Goal: Task Accomplishment & Management: Complete application form

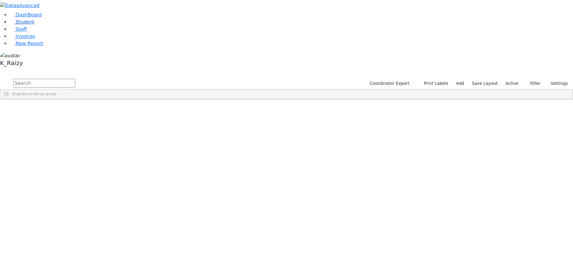
click at [34, 25] on link "Student" at bounding box center [22, 22] width 25 height 6
click at [516, 79] on label "Active" at bounding box center [512, 83] width 18 height 9
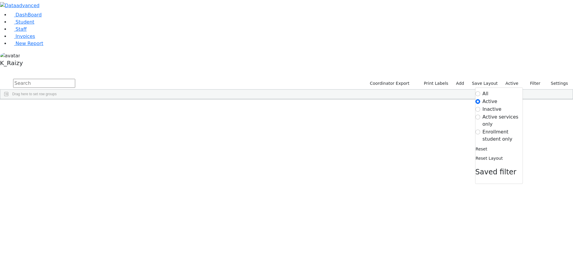
click at [505, 128] on label "Enrollment student only" at bounding box center [503, 135] width 40 height 14
click at [480, 130] on input "Enrollment student only" at bounding box center [478, 132] width 5 height 5
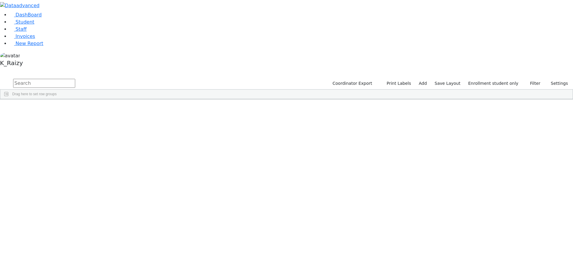
click at [75, 79] on input "text" at bounding box center [44, 83] width 62 height 9
type input "jacob"
click at [104, 117] on div "[DEMOGRAPHIC_DATA]" at bounding box center [86, 121] width 35 height 8
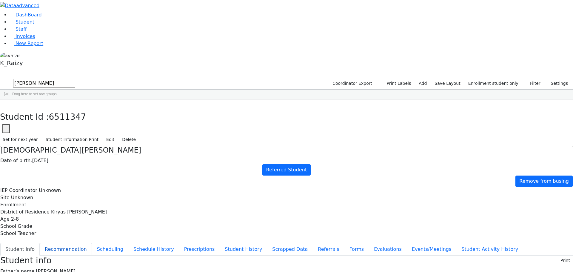
click at [92, 243] on button "Recommendation" at bounding box center [66, 249] width 52 height 13
checkbox input "true"
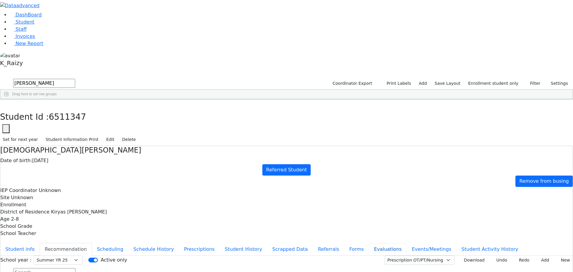
click at [369, 243] on button "Evaluations" at bounding box center [388, 249] width 38 height 13
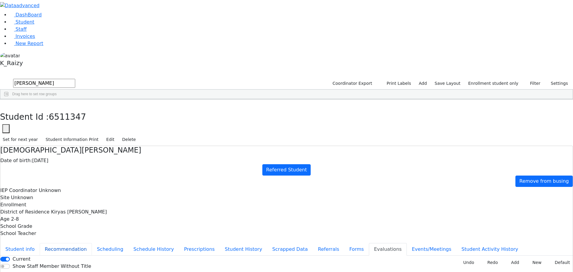
click at [92, 243] on button "Recommendation" at bounding box center [66, 249] width 52 height 13
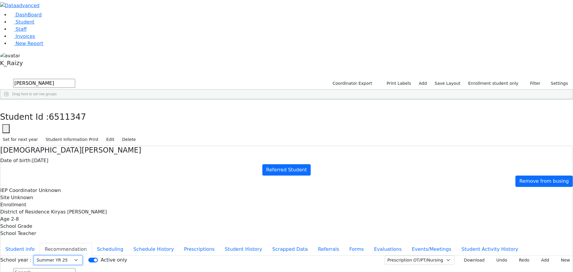
click at [82, 256] on select "Select School YR School YR 25-26 Summer YR 25 School YR 24-25 Summer YR 24 Scho…" at bounding box center [58, 260] width 49 height 9
select select "212"
click at [82, 256] on select "Select School YR School YR 25-26 Summer YR 25 School YR 24-25 Summer YR 24 Scho…" at bounding box center [58, 260] width 49 height 9
click at [556, 256] on button "New" at bounding box center [563, 260] width 19 height 9
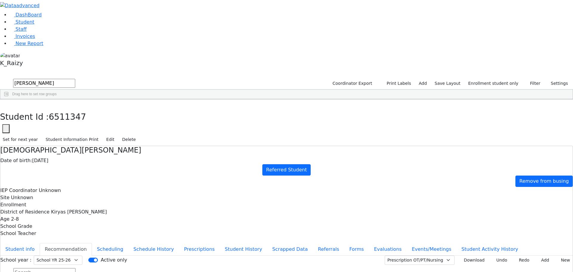
type input "2025-08-12"
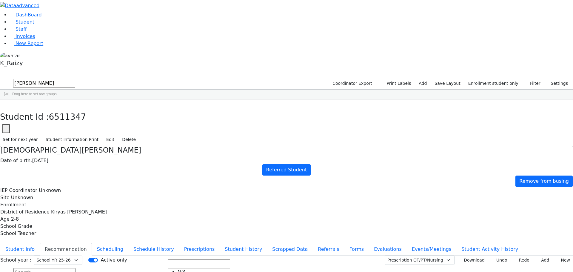
scroll to position [164, 0]
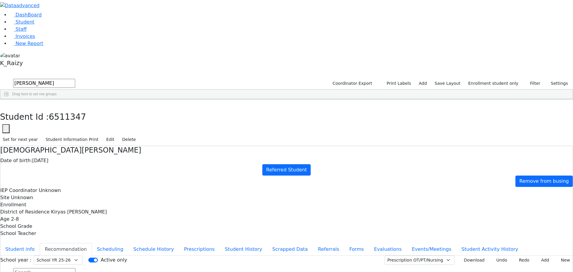
click at [117, 135] on button "Edit" at bounding box center [110, 139] width 13 height 9
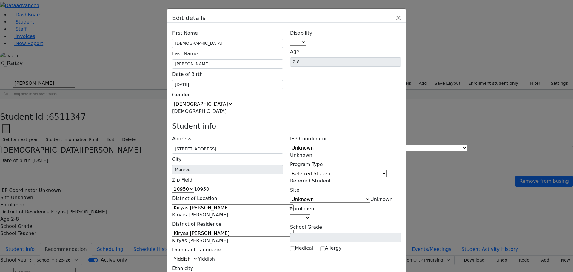
click at [306, 39] on span at bounding box center [306, 42] width 0 height 6
select select "14"
click at [331, 178] on span "Referred Student" at bounding box center [310, 181] width 41 height 6
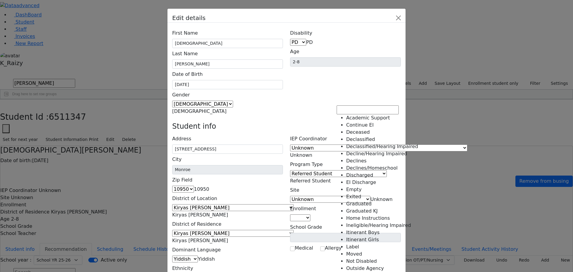
scroll to position [150, 0]
select select "24"
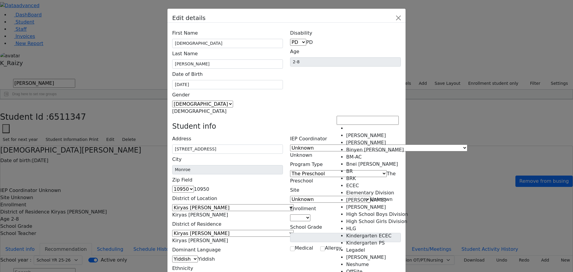
click at [371, 196] on span "Unknown" at bounding box center [382, 199] width 22 height 6
select select "9"
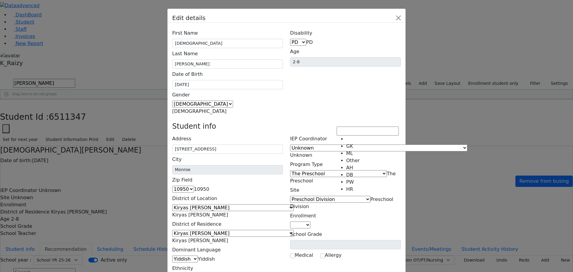
click at [311, 222] on span at bounding box center [311, 225] width 0 height 6
select select "7"
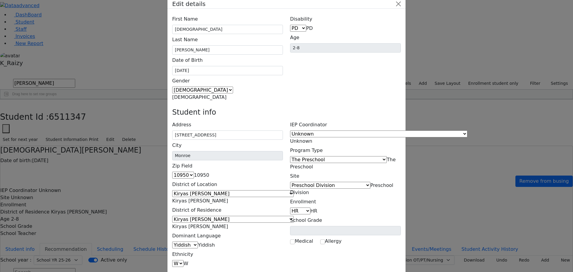
scroll to position [22, 0]
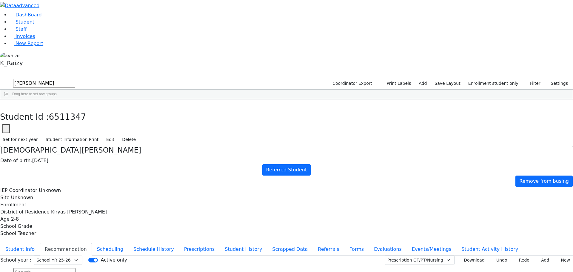
select select "212"
click at [541, 256] on button "Add" at bounding box center [543, 260] width 17 height 9
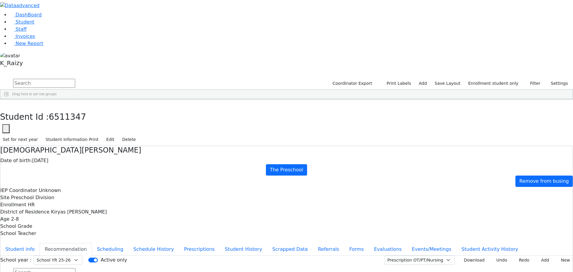
drag, startPoint x: 430, startPoint y: 215, endPoint x: 443, endPoint y: 219, distance: 14.0
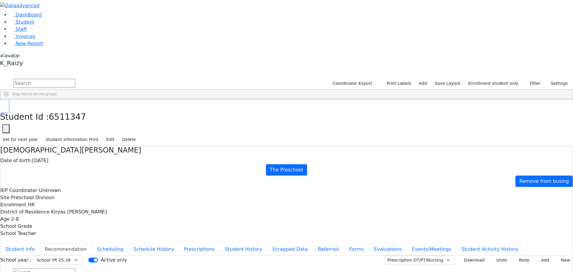
click at [9, 99] on button "button" at bounding box center [4, 105] width 9 height 13
click at [34, 25] on link "Student" at bounding box center [22, 22] width 25 height 6
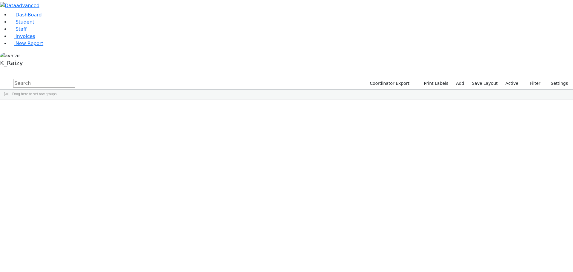
click at [131, 99] on div "DOB" at bounding box center [119, 104] width 23 height 10
click at [131, 99] on div "DOB 1" at bounding box center [119, 104] width 23 height 10
click at [69, 117] on div "Sofer" at bounding box center [51, 121] width 35 height 8
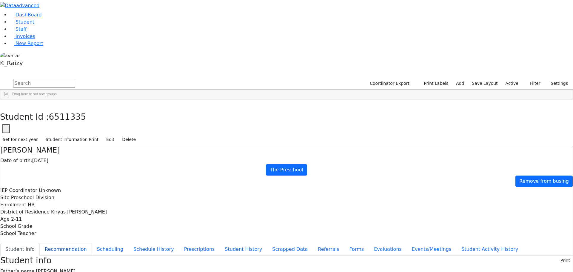
click at [92, 243] on button "Recommendation" at bounding box center [66, 249] width 52 height 13
checkbox input "true"
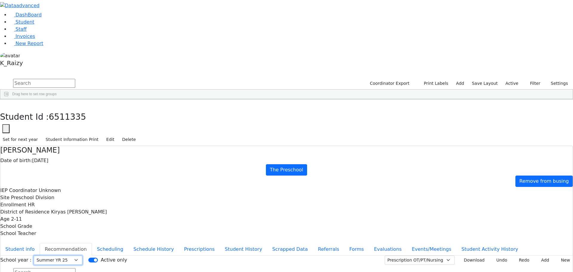
click at [82, 256] on select "Select School YR School YR 25-26 Summer YR 25 School YR 24-25 Summer YR 24 Scho…" at bounding box center [58, 260] width 49 height 9
select select "212"
click at [82, 256] on select "Select School YR School YR 25-26 Summer YR 25 School YR 24-25 Summer YR 24 Scho…" at bounding box center [58, 260] width 49 height 9
click at [34, 25] on link "Student" at bounding box center [22, 22] width 25 height 6
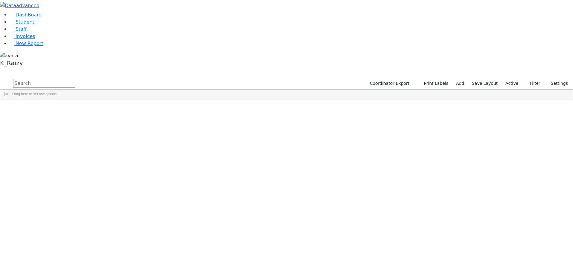
click at [75, 79] on input "text" at bounding box center [44, 83] width 62 height 9
type input "keste"
click at [34, 25] on link "Student" at bounding box center [22, 22] width 25 height 6
click at [75, 79] on input "text" at bounding box center [44, 83] width 62 height 9
type input "j"
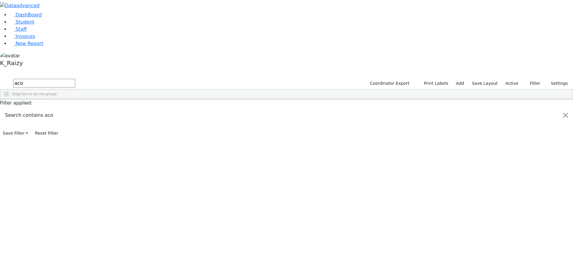
type input "aco"
click at [104, 259] on div "[DEMOGRAPHIC_DATA]" at bounding box center [86, 263] width 35 height 8
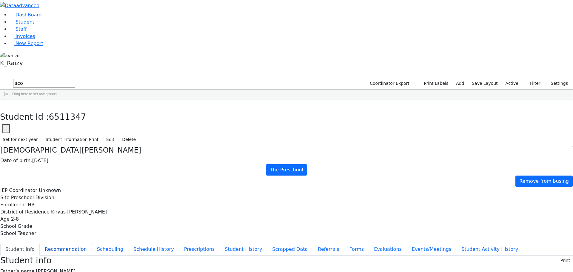
click at [92, 243] on button "Recommendation" at bounding box center [66, 249] width 52 height 13
checkbox input "true"
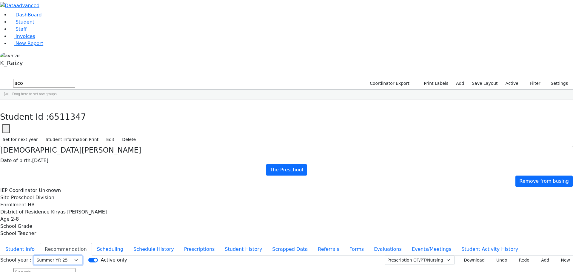
click at [82, 256] on select "Select School YR School YR 25-26 Summer YR 25 School YR 24-25 Summer YR 24 Scho…" at bounding box center [58, 260] width 49 height 9
select select "212"
click at [82, 256] on select "Select School YR School YR 25-26 Summer YR 25 School YR 24-25 Summer YR 24 Scho…" at bounding box center [58, 260] width 49 height 9
click at [535, 256] on button "Add" at bounding box center [543, 260] width 17 height 9
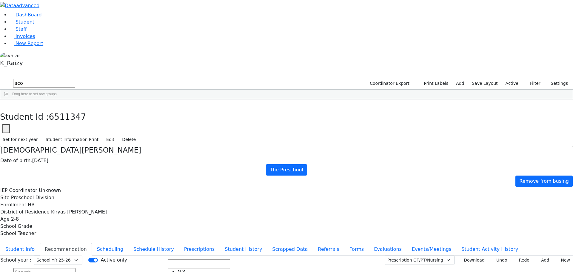
scroll to position [253, 0]
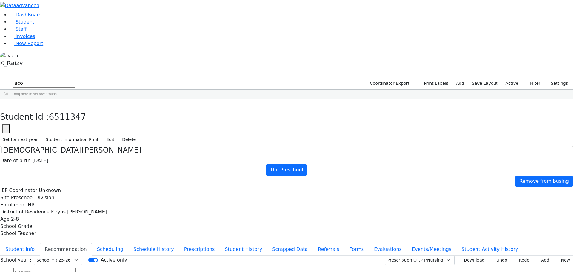
click at [538, 256] on button "Add" at bounding box center [543, 260] width 17 height 9
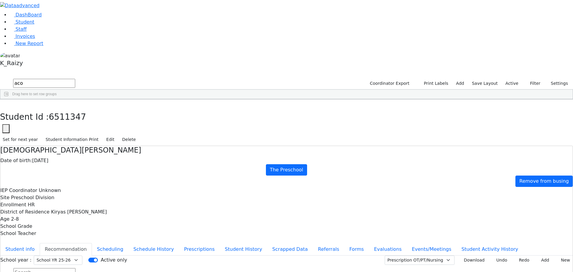
click at [86, 112] on span "6511347" at bounding box center [67, 117] width 37 height 10
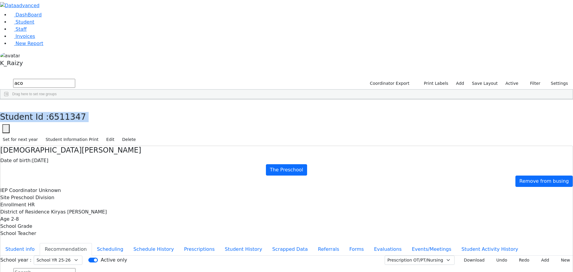
click at [86, 112] on span "6511347" at bounding box center [67, 117] width 37 height 10
drag, startPoint x: 124, startPoint y: 8, endPoint x: 172, endPoint y: 8, distance: 48.1
click at [175, 112] on h3 "Student Id : 6511347" at bounding box center [286, 117] width 573 height 10
click at [86, 112] on span "6511347" at bounding box center [67, 117] width 37 height 10
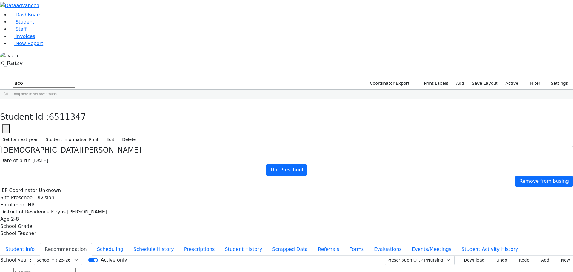
click at [86, 112] on span "6511347" at bounding box center [67, 117] width 37 height 10
click at [147, 112] on h3 "Student Id : 6511347" at bounding box center [286, 117] width 573 height 10
click at [151, 112] on h3 "Student Id : 6511347" at bounding box center [286, 117] width 573 height 10
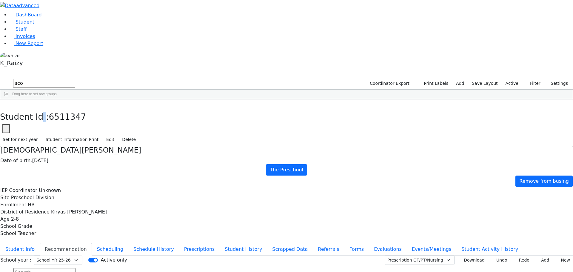
click at [151, 112] on h3 "Student Id : 6511347" at bounding box center [286, 117] width 573 height 10
click at [142, 112] on h3 "Student Id : 6511347" at bounding box center [286, 117] width 573 height 10
drag, startPoint x: 424, startPoint y: 225, endPoint x: 416, endPoint y: 216, distance: 12.3
click at [418, 256] on select "Prescription OT/PT/Nursing CPSE OT-PT Presscription Prescription2" at bounding box center [420, 260] width 70 height 9
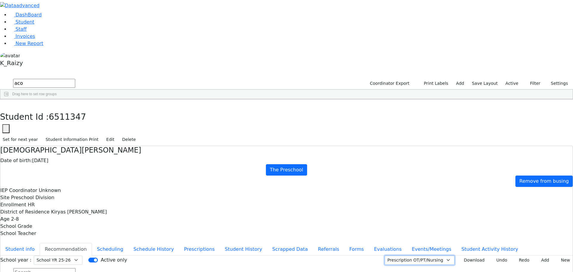
select select "CPSE OT-PT Presscription"
click at [392, 256] on select "Prescription OT/PT/Nursing CPSE OT-PT Presscription Prescription2" at bounding box center [420, 260] width 70 height 9
drag, startPoint x: 469, startPoint y: 73, endPoint x: 463, endPoint y: 75, distance: 6.3
click at [469, 256] on button "Download" at bounding box center [472, 260] width 30 height 9
click at [18, 25] on link "Student" at bounding box center [22, 22] width 25 height 6
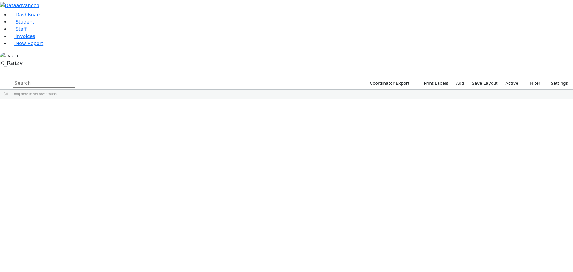
click at [75, 79] on input "text" at bounding box center [44, 83] width 62 height 9
drag, startPoint x: 511, startPoint y: 28, endPoint x: 509, endPoint y: 30, distance: 3.4
click at [511, 79] on label "Active" at bounding box center [512, 83] width 18 height 9
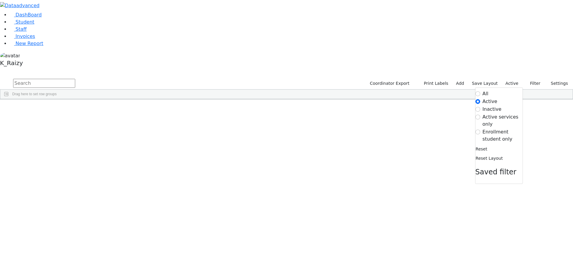
click at [502, 128] on label "Enrollment student only" at bounding box center [503, 135] width 40 height 14
click at [480, 130] on input "Enrollment student only" at bounding box center [478, 132] width 5 height 5
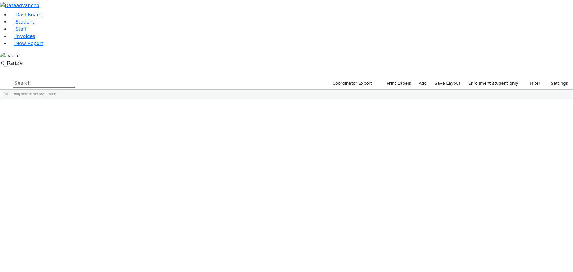
drag, startPoint x: 111, startPoint y: 188, endPoint x: 176, endPoint y: 209, distance: 67.7
click at [176, 209] on div "6511359 [PERSON_NAME] [DATE] Unknown Referred Student [GEOGRAPHIC_DATA] Unknown…" at bounding box center [245, 238] width 491 height 259
click at [139, 259] on div "[DATE]" at bounding box center [121, 263] width 35 height 8
click at [69, 251] on div "[PERSON_NAME]" at bounding box center [51, 255] width 35 height 8
click at [69, 243] on div "[PERSON_NAME]" at bounding box center [51, 247] width 35 height 8
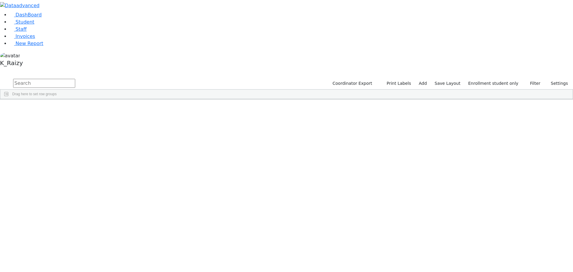
click at [69, 234] on div "[PERSON_NAME]" at bounding box center [51, 238] width 35 height 8
click at [69, 226] on div "[PERSON_NAME]" at bounding box center [51, 230] width 35 height 8
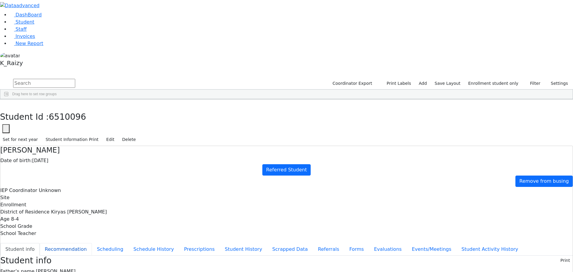
click at [92, 243] on button "Recommendation" at bounding box center [66, 249] width 52 height 13
checkbox input "true"
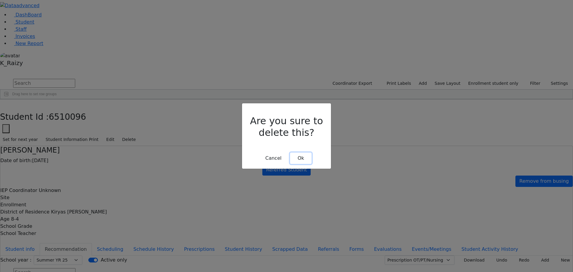
click at [309, 153] on button "Ok" at bounding box center [300, 158] width 21 height 11
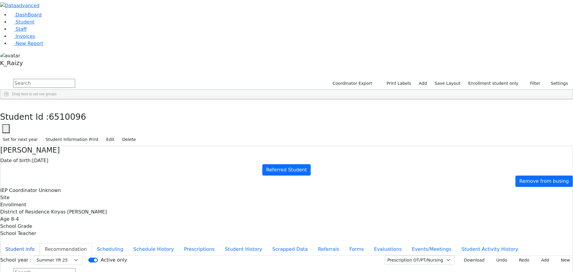
drag, startPoint x: 136, startPoint y: 76, endPoint x: 136, endPoint y: 73, distance: 3.6
click at [40, 243] on button "Student info" at bounding box center [19, 249] width 39 height 13
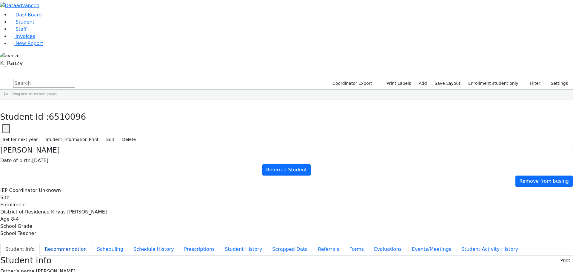
click at [92, 243] on button "Recommendation" at bounding box center [66, 249] width 52 height 13
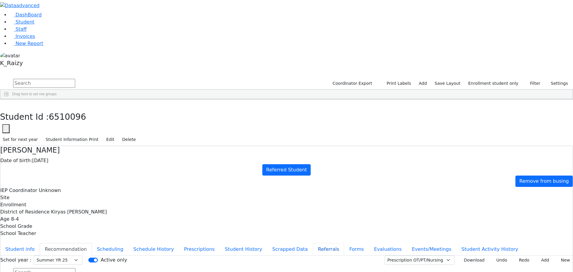
click at [313, 243] on button "Referrals" at bounding box center [328, 249] width 31 height 13
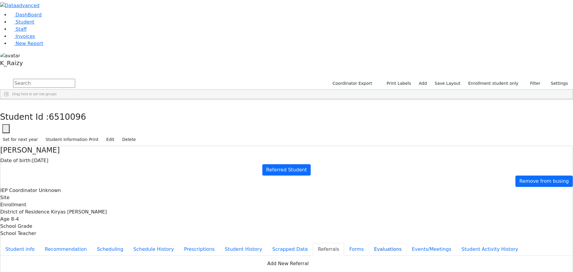
click at [369, 243] on button "Evaluations" at bounding box center [388, 249] width 38 height 13
drag, startPoint x: 208, startPoint y: 200, endPoint x: 209, endPoint y: 75, distance: 125.1
click at [207, 256] on div "Current Show Staff Member Without Title New Invoice Undo Redo Add New Default D…" at bounding box center [286, 275] width 573 height 38
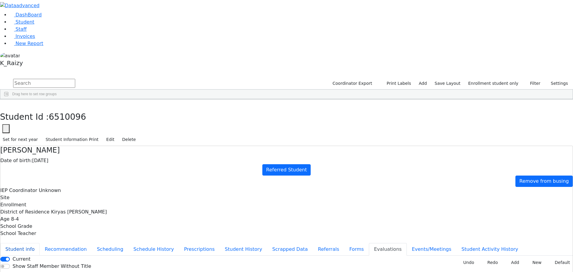
click at [40, 243] on button "Student info" at bounding box center [19, 249] width 39 height 13
click at [9, 99] on button "button" at bounding box center [4, 105] width 9 height 13
click at [71, 226] on div "[PERSON_NAME]" at bounding box center [53, 230] width 35 height 8
click at [92, 243] on button "Recommendation" at bounding box center [66, 249] width 52 height 13
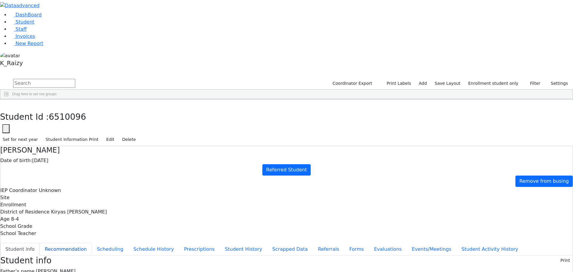
checkbox input "true"
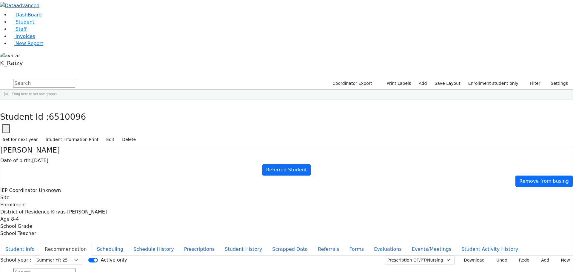
drag, startPoint x: 130, startPoint y: 31, endPoint x: 545, endPoint y: 53, distance: 415.6
click at [545, 146] on div "[PERSON_NAME] Date of birth: [DEMOGRAPHIC_DATA] Referred Student Remove from bu…" at bounding box center [286, 191] width 573 height 91
click at [545, 230] on div "School Teacher" at bounding box center [286, 233] width 573 height 7
click at [369, 243] on button "Evaluations" at bounding box center [388, 249] width 38 height 13
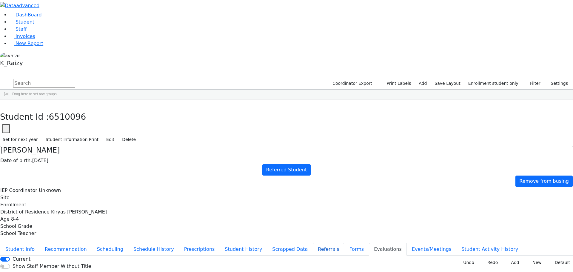
click at [313, 243] on button "Referrals" at bounding box center [328, 249] width 31 height 13
